Goal: Find specific page/section: Find specific page/section

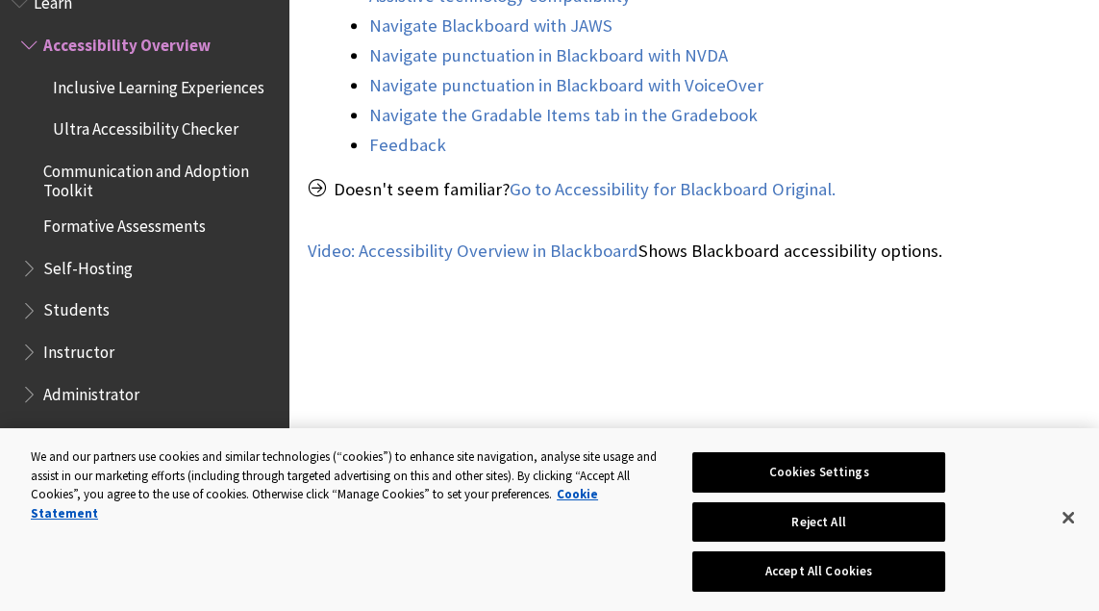
scroll to position [1011, 0]
click at [888, 542] on button "Reject All" at bounding box center [818, 522] width 253 height 40
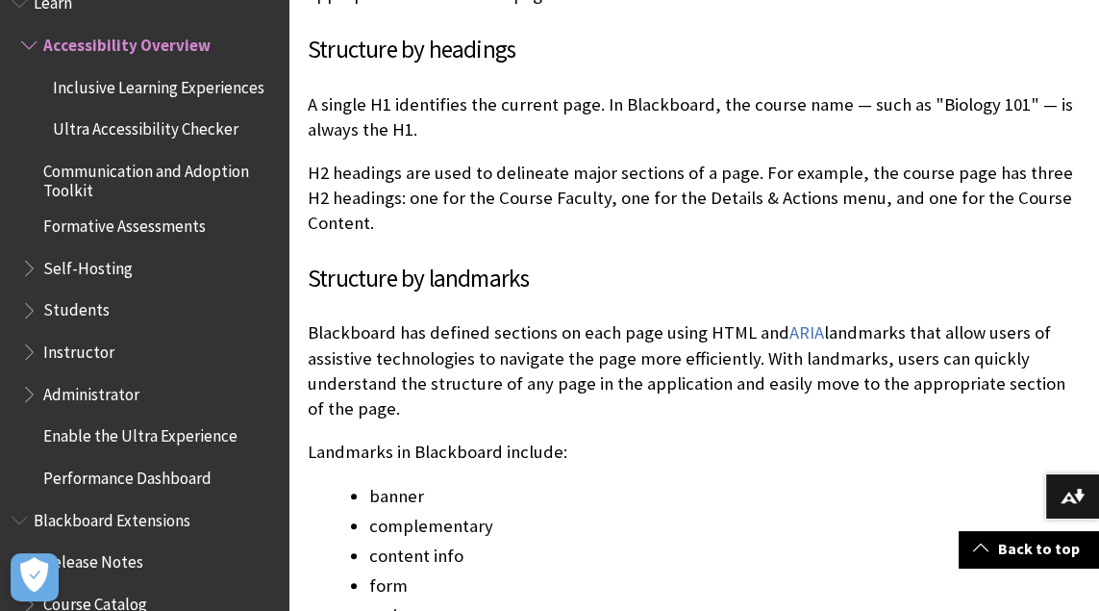
click at [95, 481] on span "Performance Dashboard" at bounding box center [127, 475] width 168 height 26
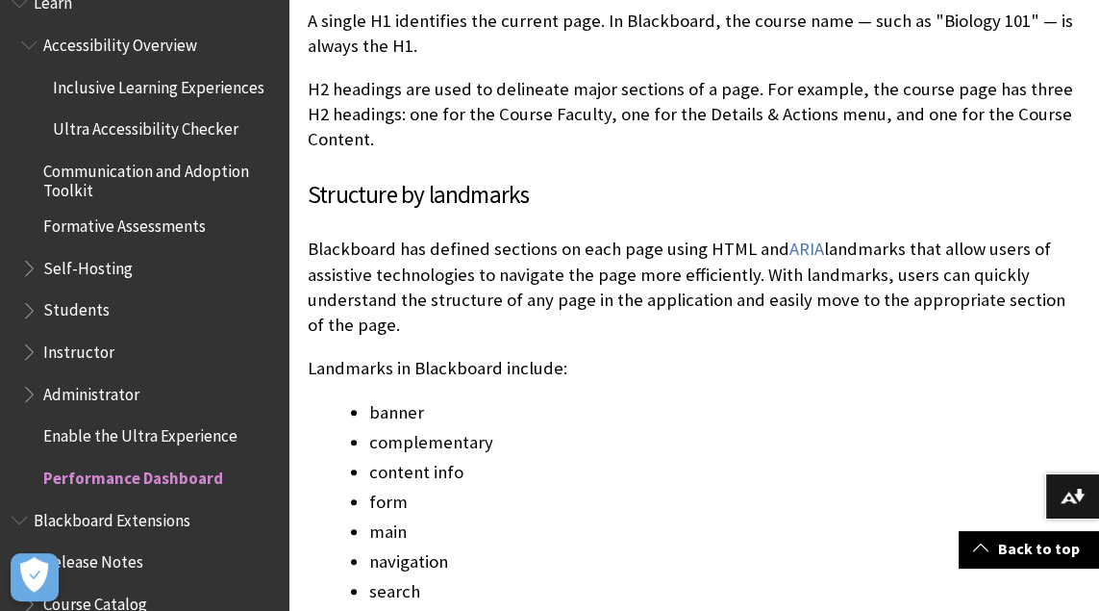
scroll to position [2099, 0]
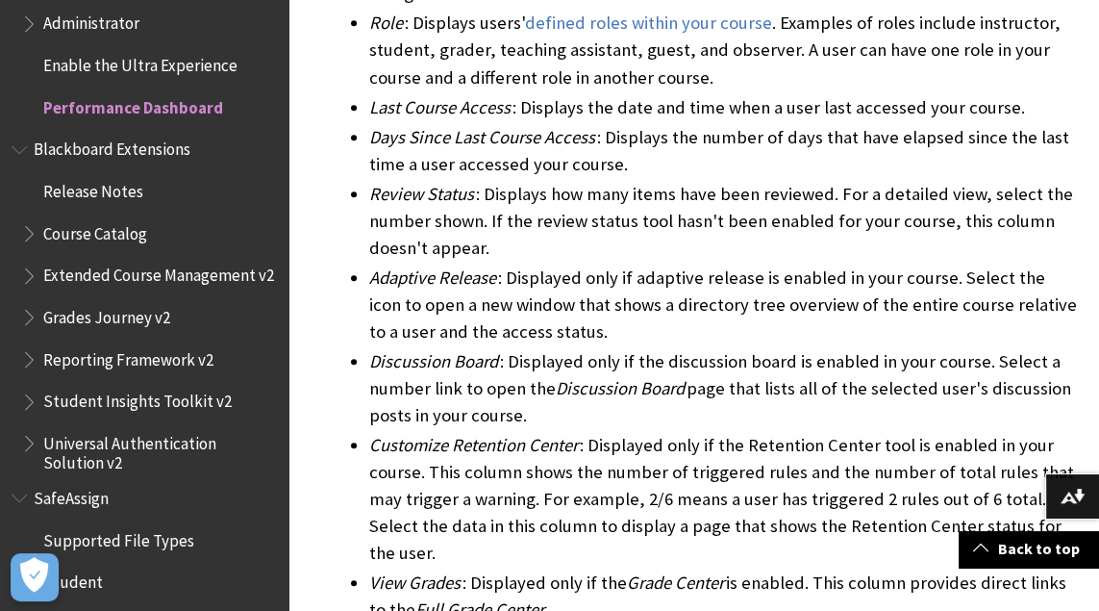
scroll to position [1332, 0]
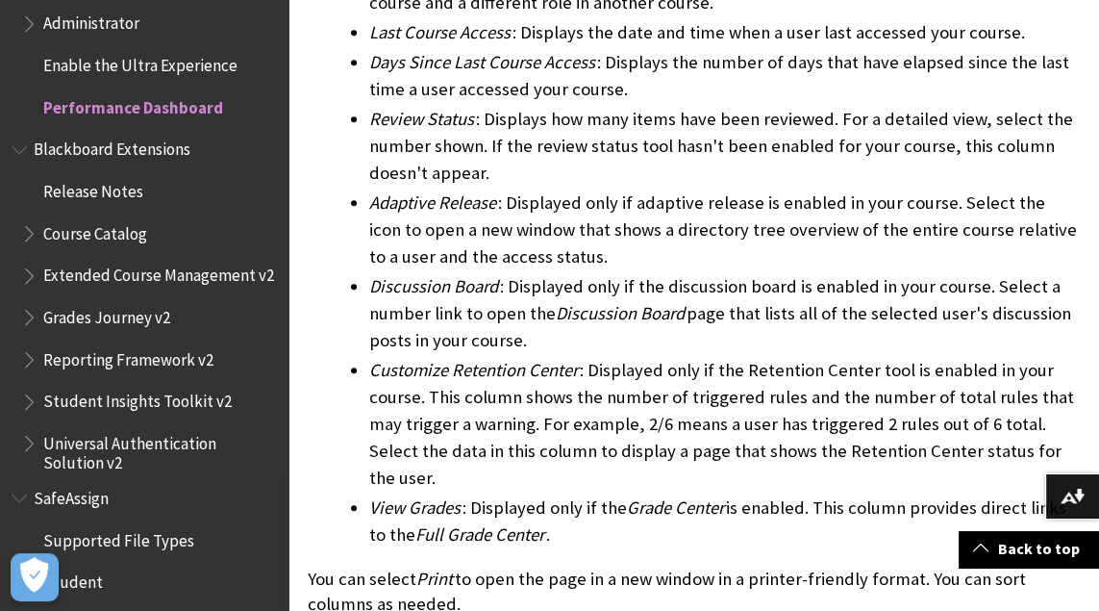
drag, startPoint x: 0, startPoint y: 0, endPoint x: 0, endPoint y: 458, distance: 457.8
click at [0, 453] on div "All Products Playlists Playlists Ally Ally for LMS Ally for Websites Ally Ally …" at bounding box center [144, 305] width 289 height 611
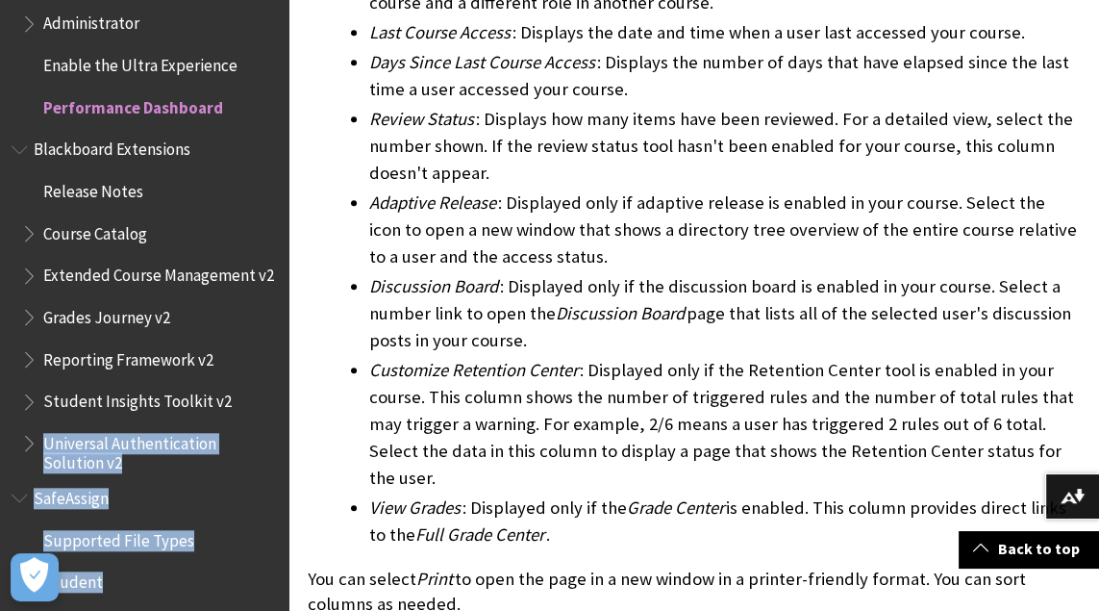
drag, startPoint x: 76, startPoint y: 531, endPoint x: 271, endPoint y: 572, distance: 199.6
click at [271, 572] on div "All Products Playlists Playlists Ally Ally for LMS Ally for Websites Ally Ally …" at bounding box center [144, 305] width 289 height 611
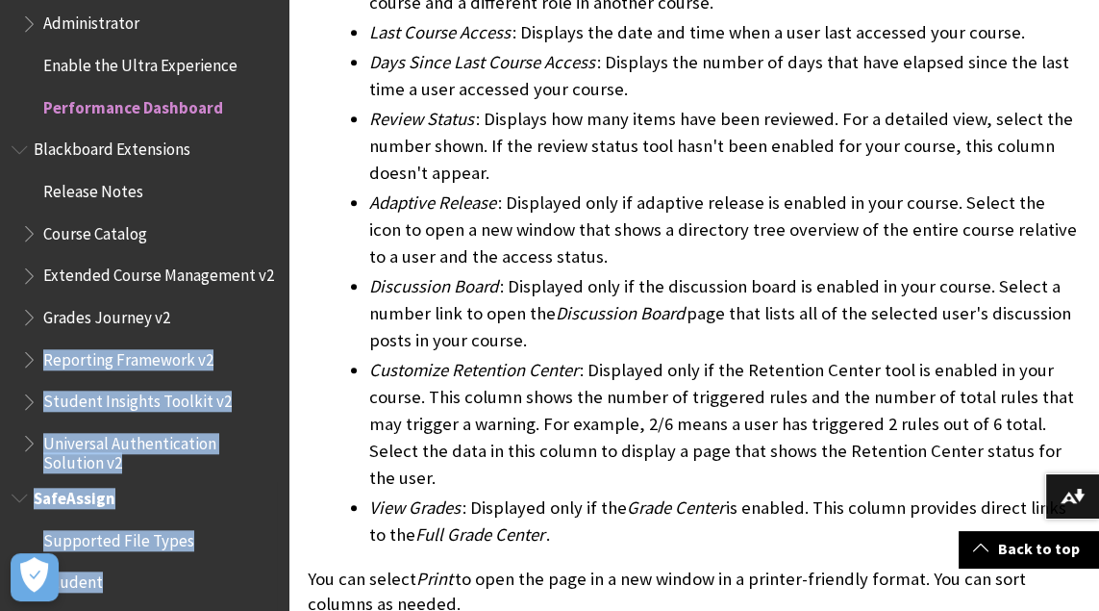
scroll to position [1566, 0]
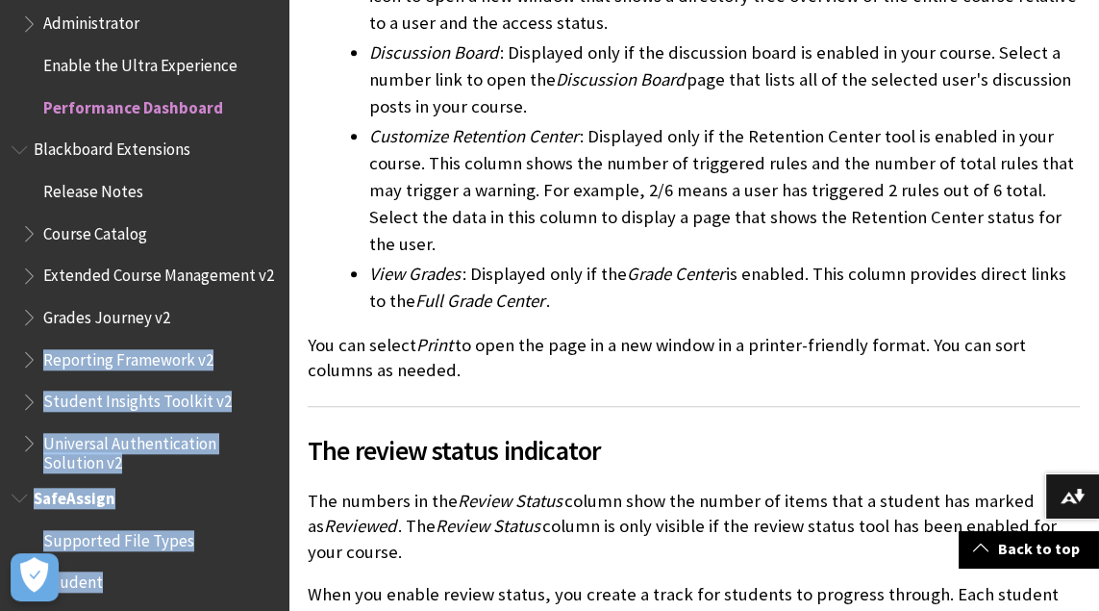
drag, startPoint x: 274, startPoint y: 552, endPoint x: 218, endPoint y: 331, distance: 228.1
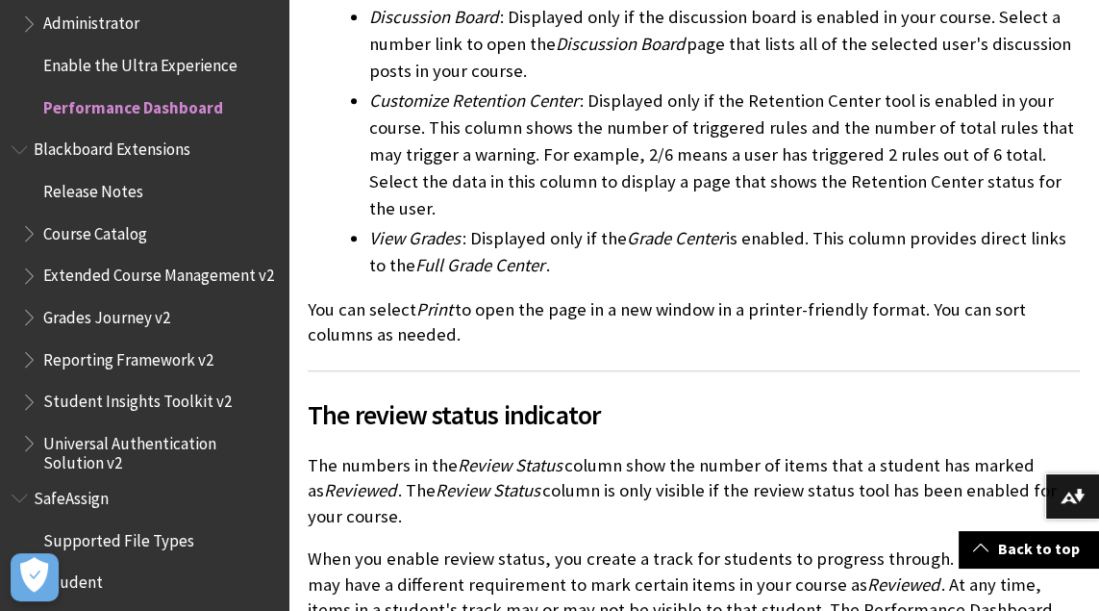
scroll to position [1658, 0]
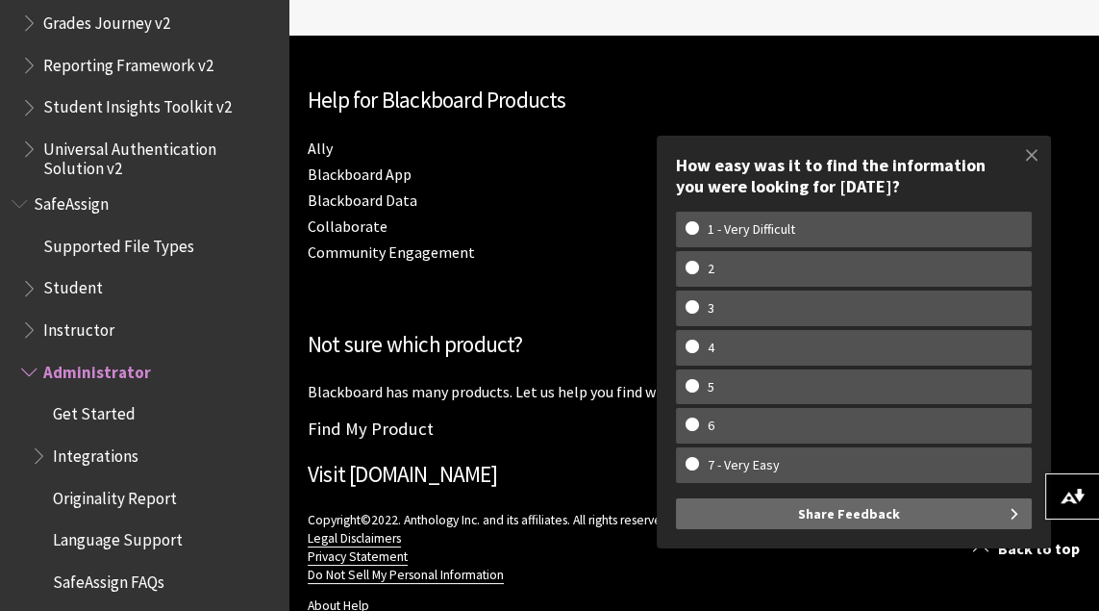
scroll to position [1562, 0]
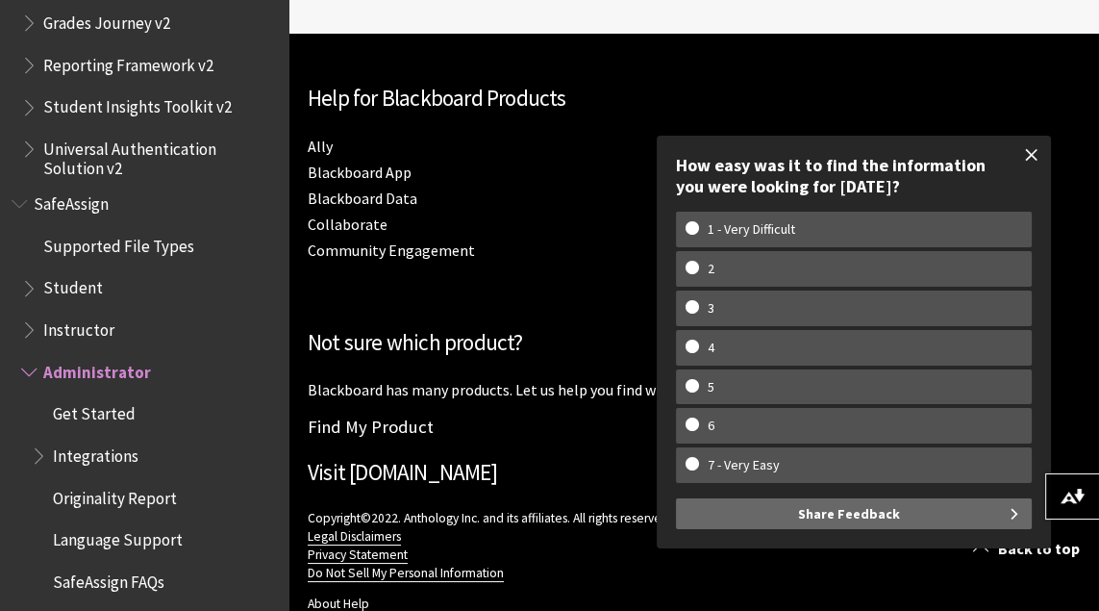
click at [1033, 175] on span at bounding box center [1032, 155] width 40 height 40
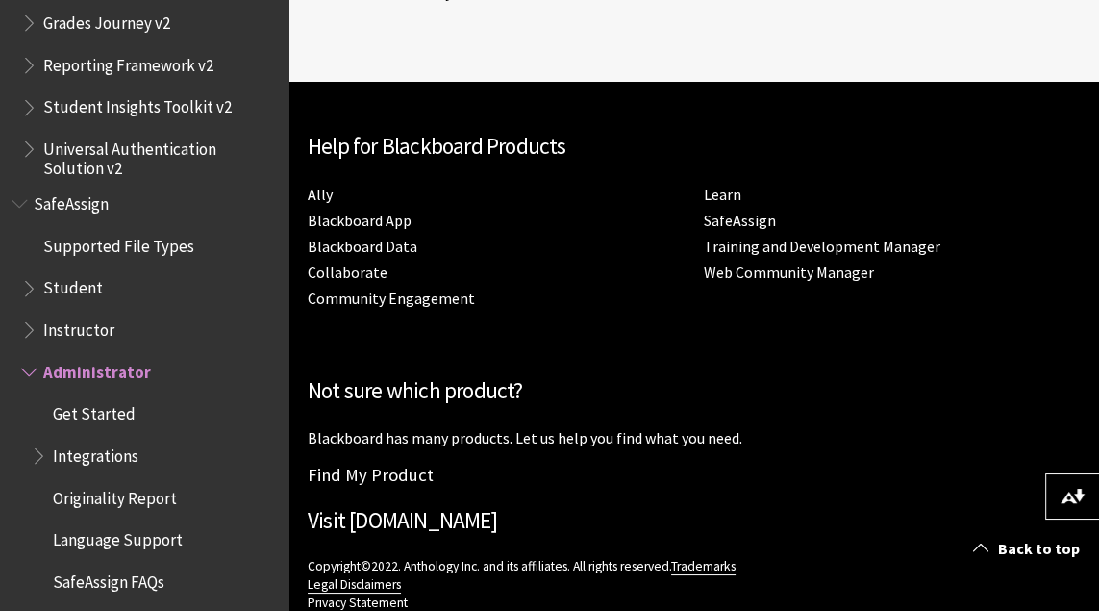
scroll to position [2345, 0]
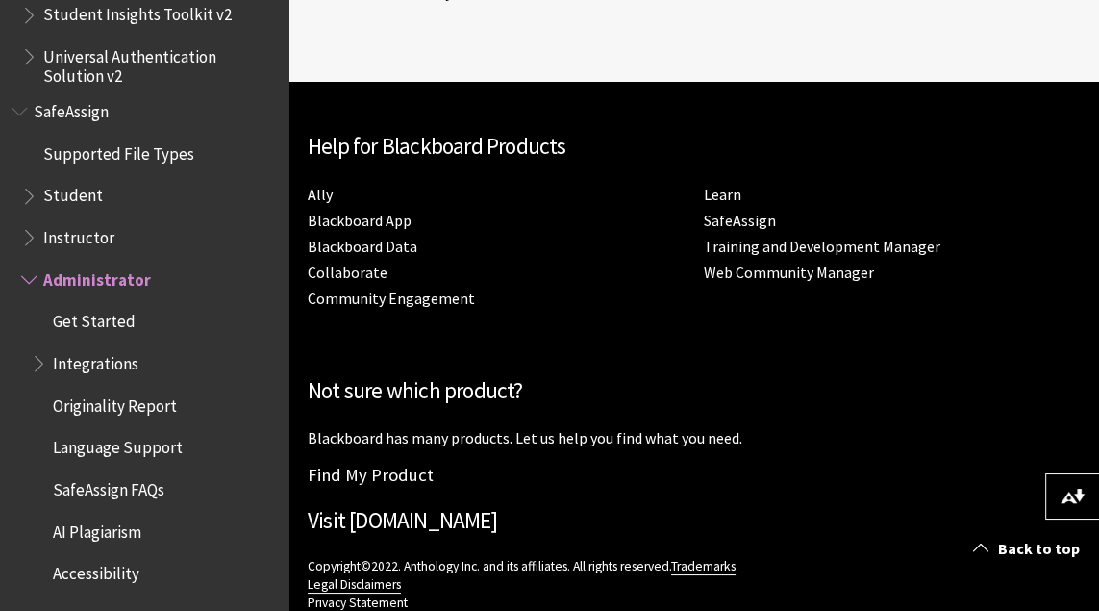
drag, startPoint x: 1033, startPoint y: 262, endPoint x: 294, endPoint y: 270, distance: 738.7
click at [390, 222] on link "Blackboard App" at bounding box center [360, 221] width 104 height 20
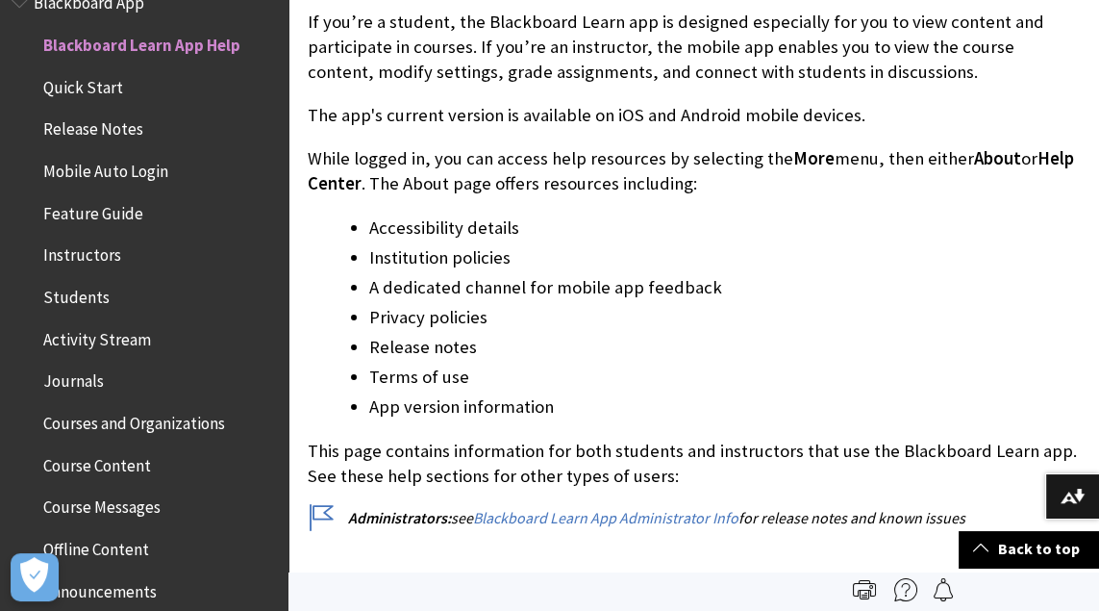
scroll to position [447, 0]
